Goal: Task Accomplishment & Management: Manage account settings

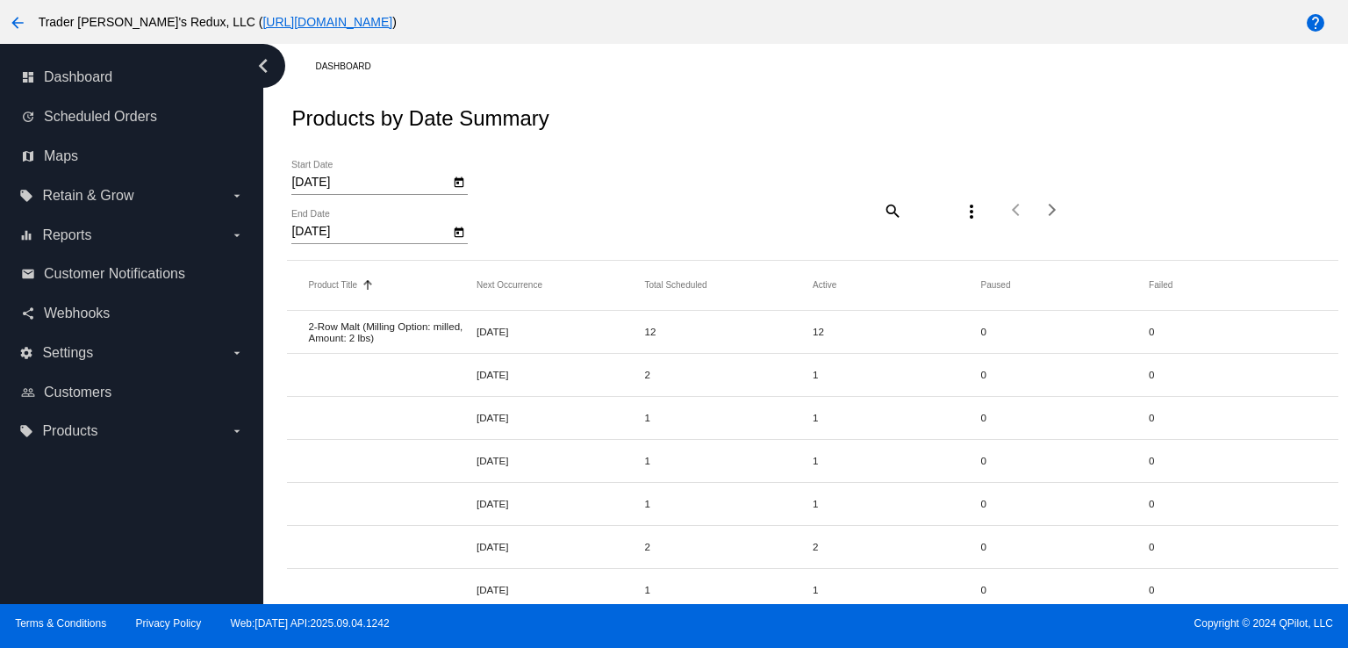
drag, startPoint x: 747, startPoint y: 161, endPoint x: 724, endPoint y: 164, distance: 23.1
click at [745, 160] on div "[DATE] Start Date [DATE] End Date search more_vert Items per page: 20 1 - 20 of…" at bounding box center [812, 203] width 1051 height 111
click at [97, 94] on div "dashboard Dashboard" at bounding box center [131, 78] width 235 height 40
click at [109, 106] on link "update Scheduled Orders" at bounding box center [132, 117] width 223 height 28
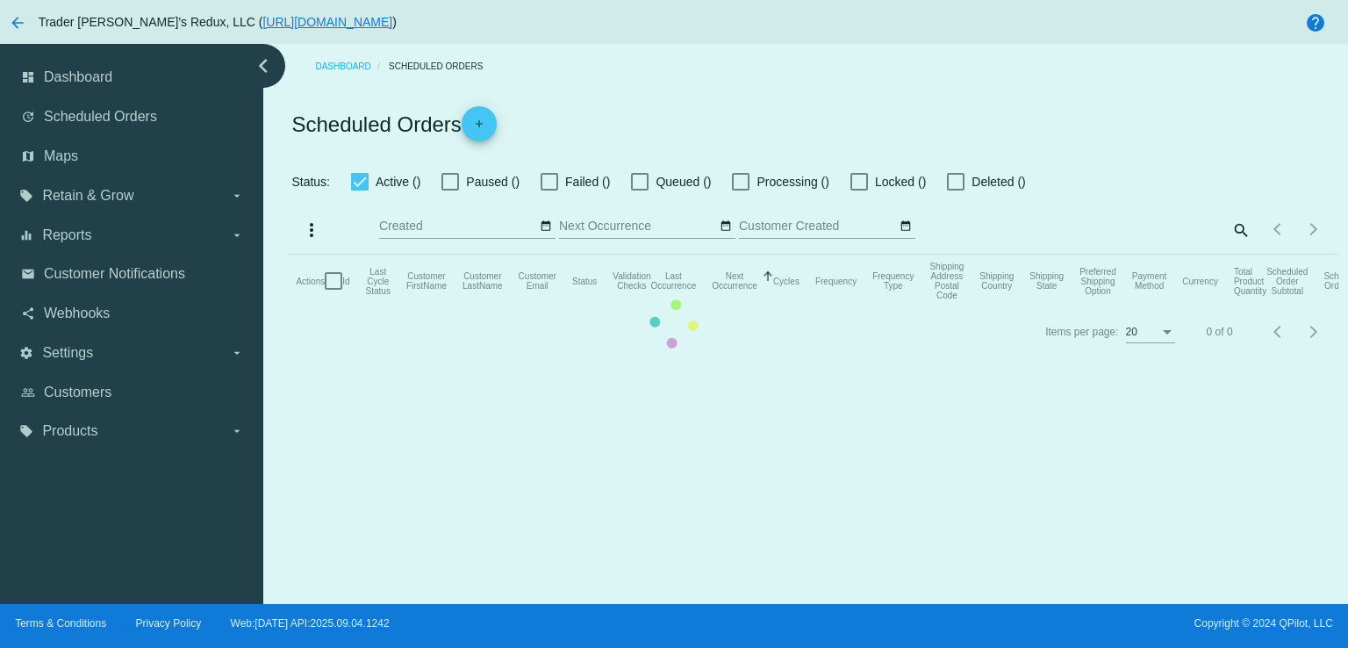
checkbox input "false"
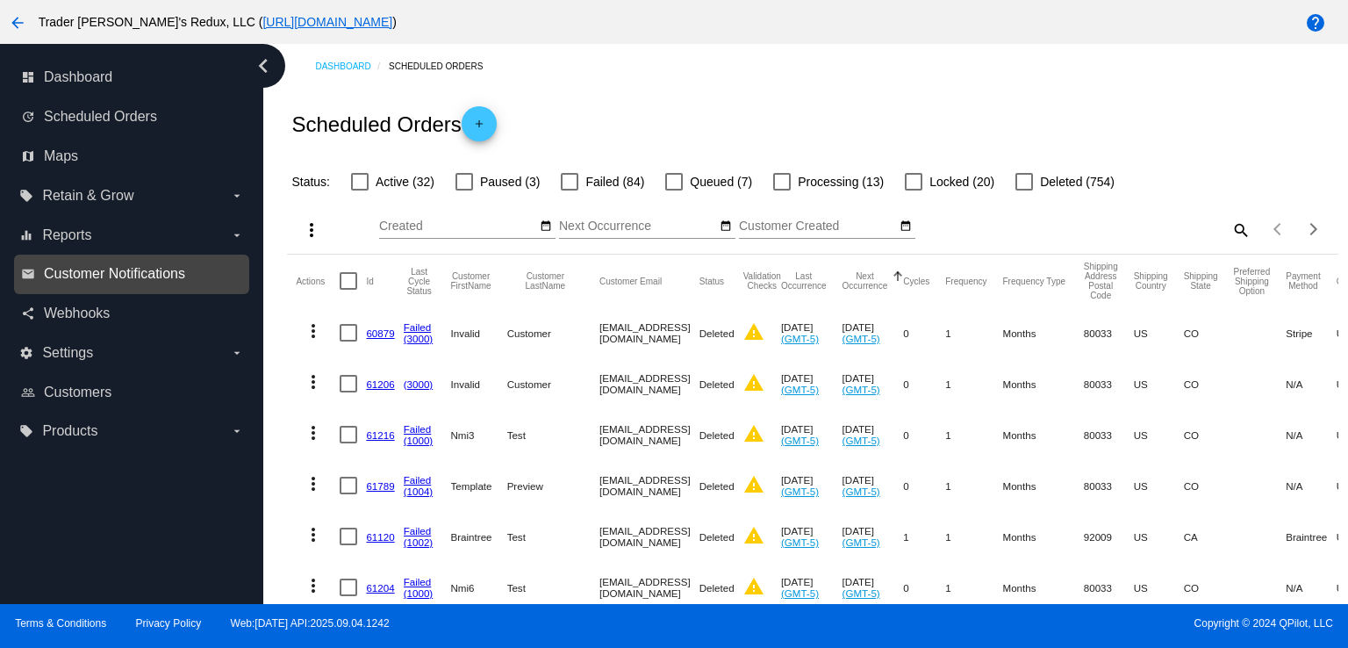
click at [151, 279] on span "Customer Notifications" at bounding box center [114, 274] width 141 height 16
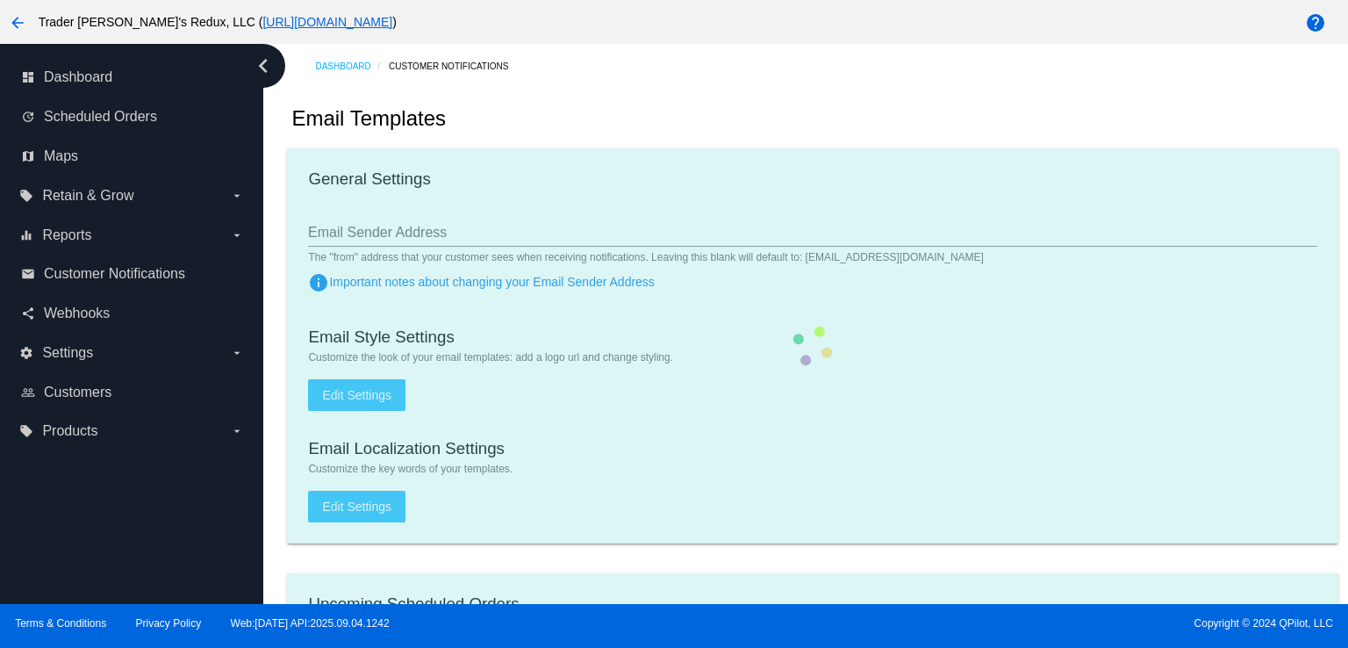
checkbox input "true"
type input "1"
checkbox input "true"
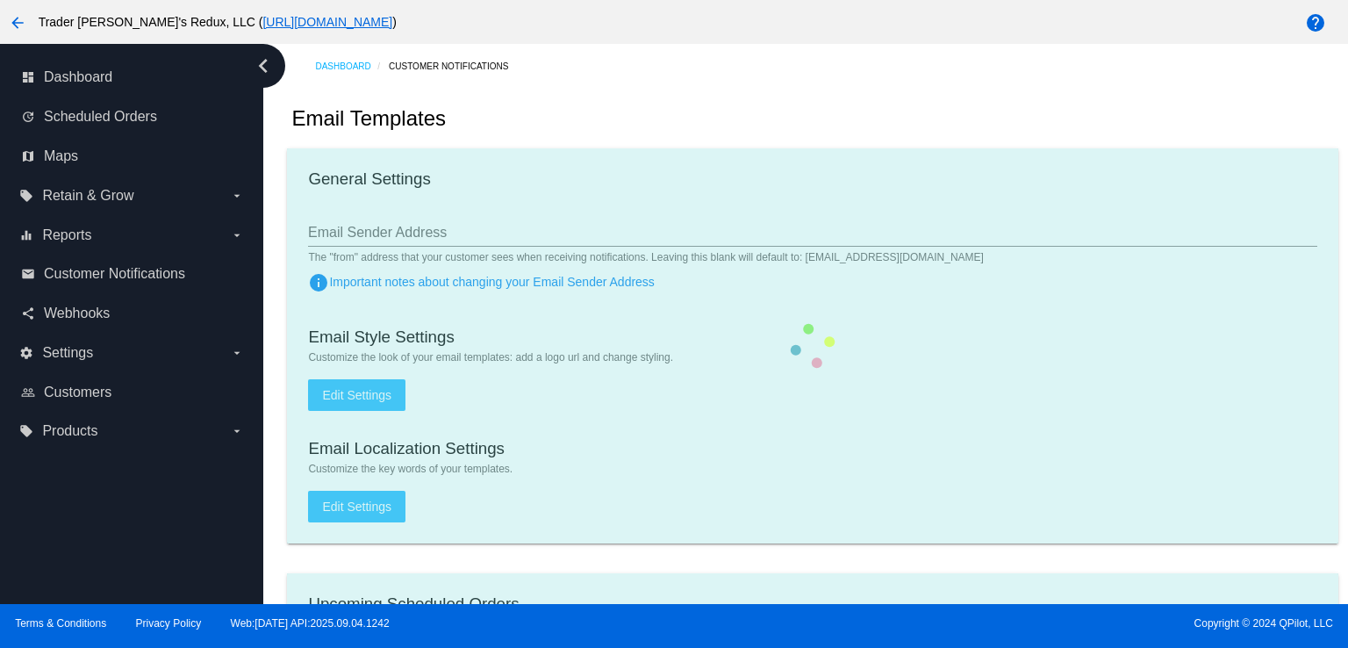
checkbox input "true"
type input "[EMAIL_ADDRESS][DOMAIN_NAME]"
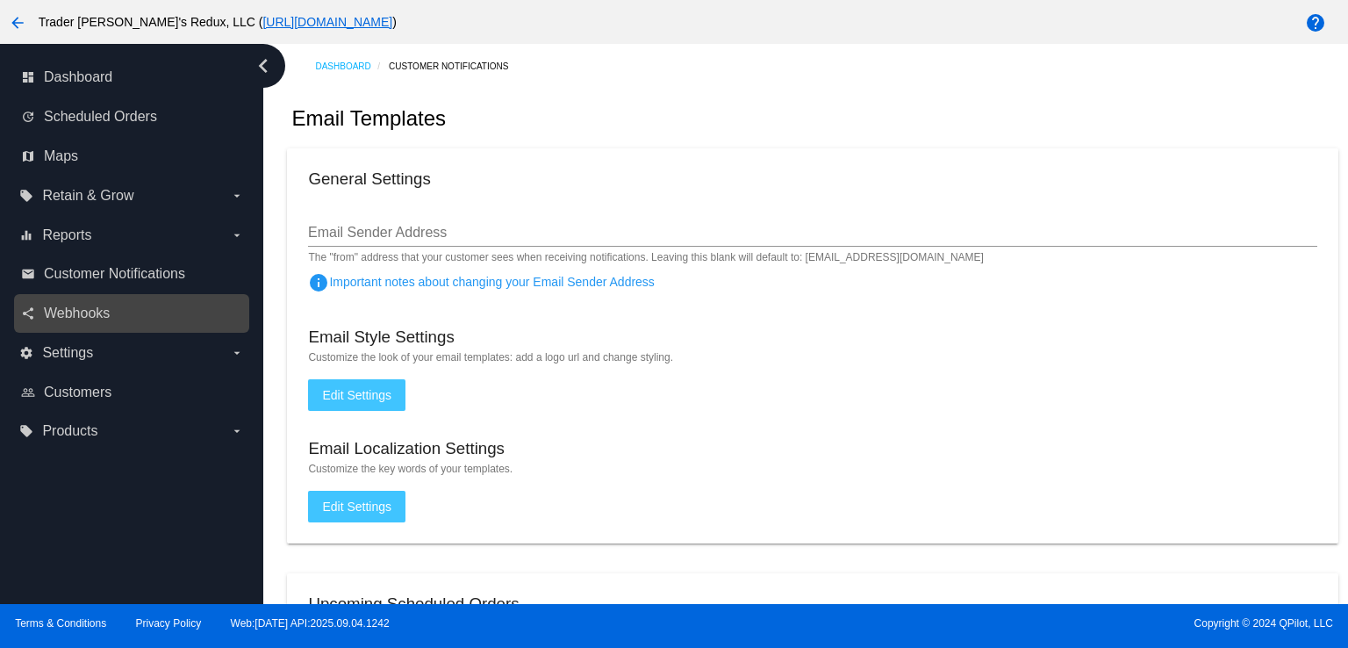
click at [94, 300] on link "share Webhooks" at bounding box center [132, 313] width 223 height 28
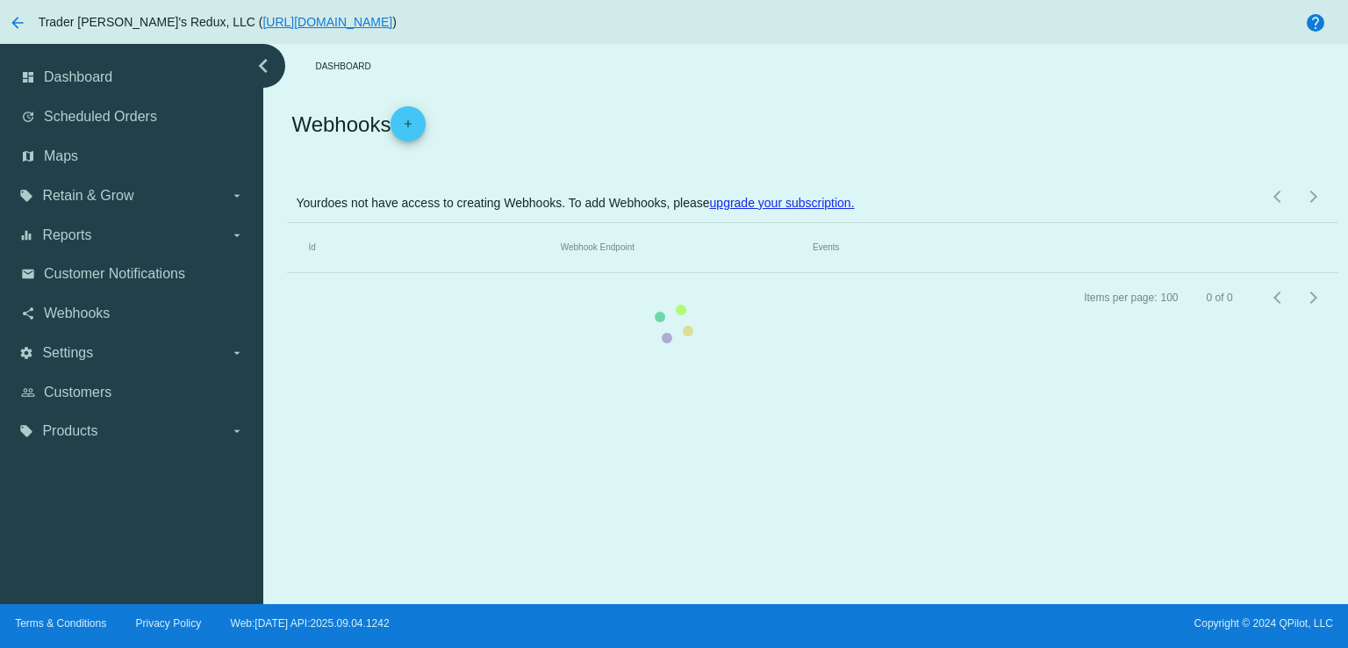
drag, startPoint x: 103, startPoint y: 287, endPoint x: 979, endPoint y: 92, distance: 897.5
click at [287, 273] on mat-table "Id Webhook Endpoint Events" at bounding box center [812, 248] width 1051 height 50
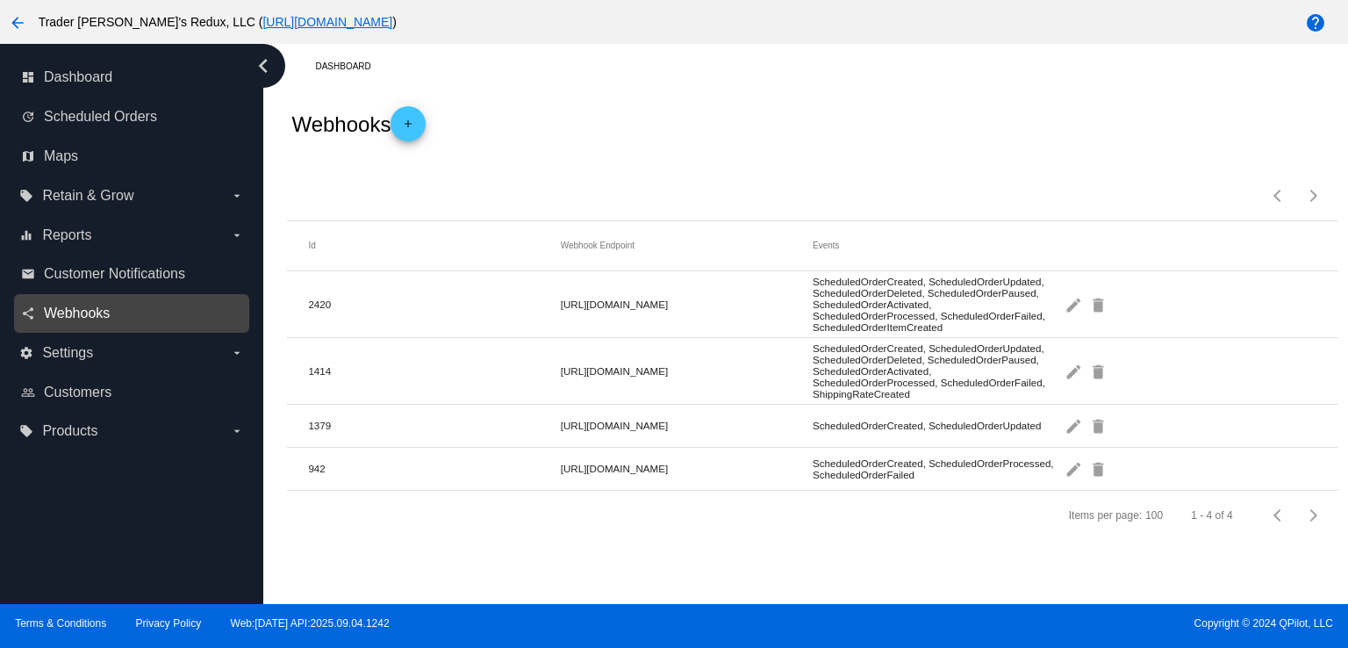
click at [75, 311] on span "Webhooks" at bounding box center [77, 313] width 66 height 16
click at [74, 313] on span "Webhooks" at bounding box center [77, 313] width 66 height 16
drag, startPoint x: 878, startPoint y: 217, endPoint x: 1067, endPoint y: 190, distance: 191.4
click at [880, 217] on div "Items per page: 100 1 - 4 of 4" at bounding box center [812, 189] width 1051 height 61
